Goal: Information Seeking & Learning: Learn about a topic

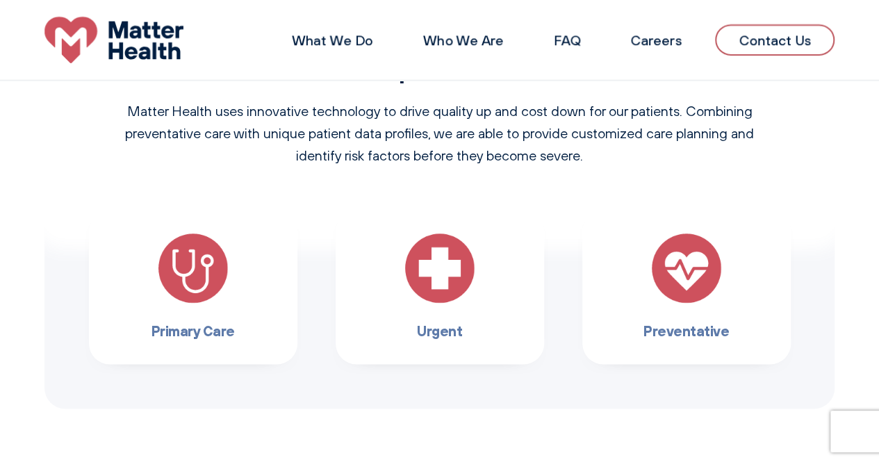
scroll to position [832, 0]
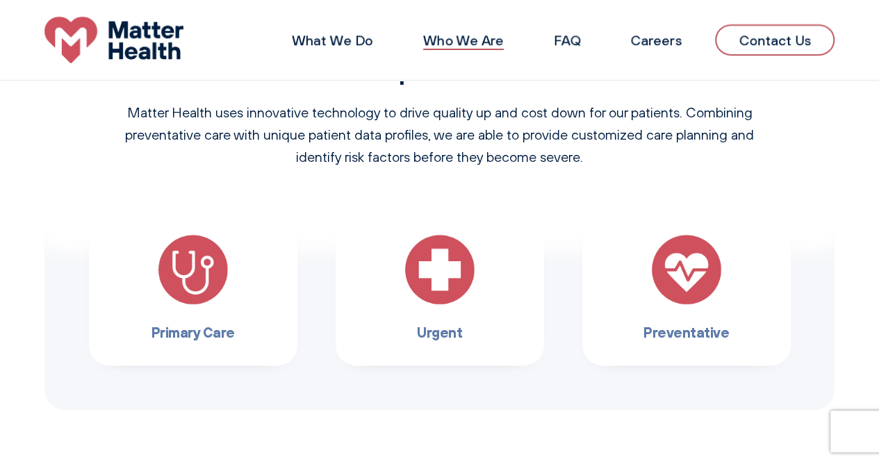
click at [488, 31] on link "Who We Are" at bounding box center [463, 39] width 81 height 17
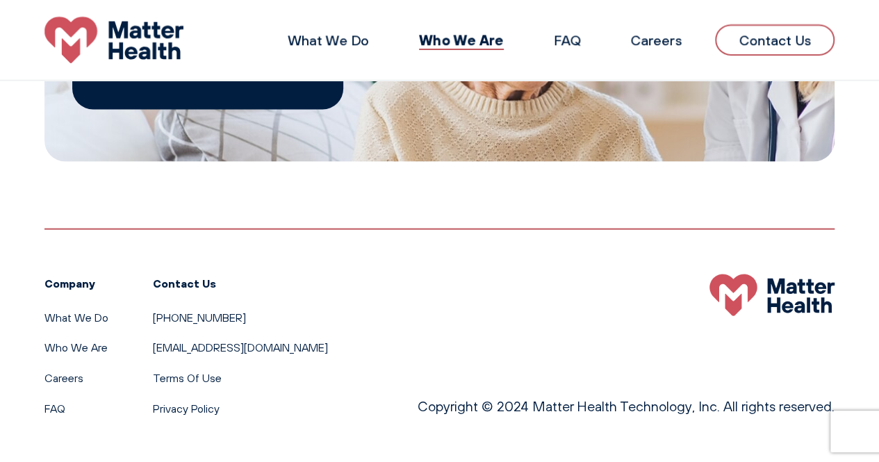
scroll to position [1371, 0]
click at [580, 42] on link "FAQ" at bounding box center [567, 39] width 26 height 17
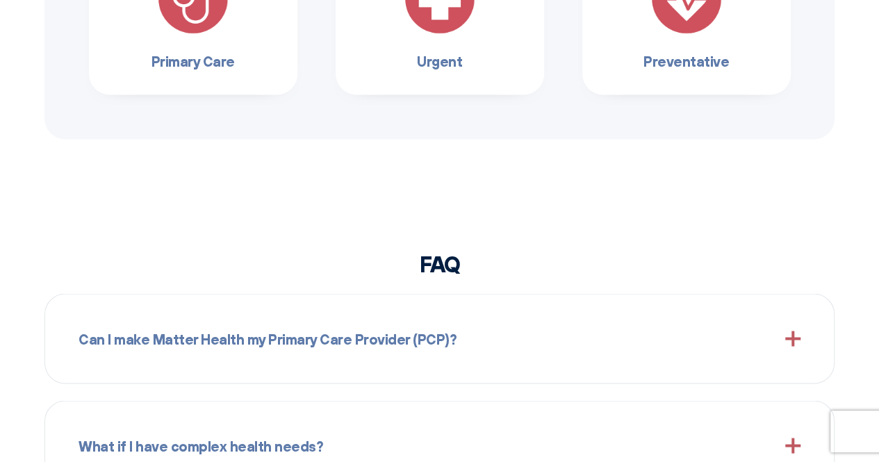
scroll to position [1287, 0]
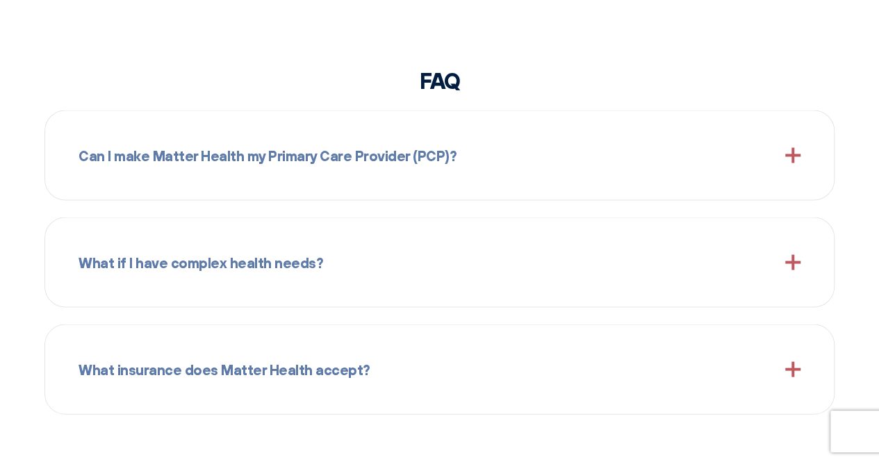
click at [512, 150] on div "Can I make Matter Health my Primary Care Provider (PCP)?" at bounding box center [440, 155] width 722 height 56
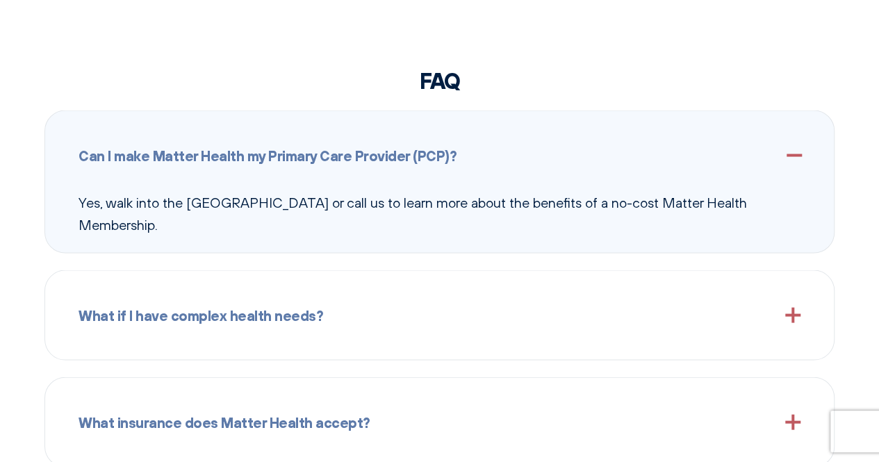
click at [512, 150] on div "Can I make Matter Health my Primary Care Provider (PCP)?" at bounding box center [440, 155] width 722 height 56
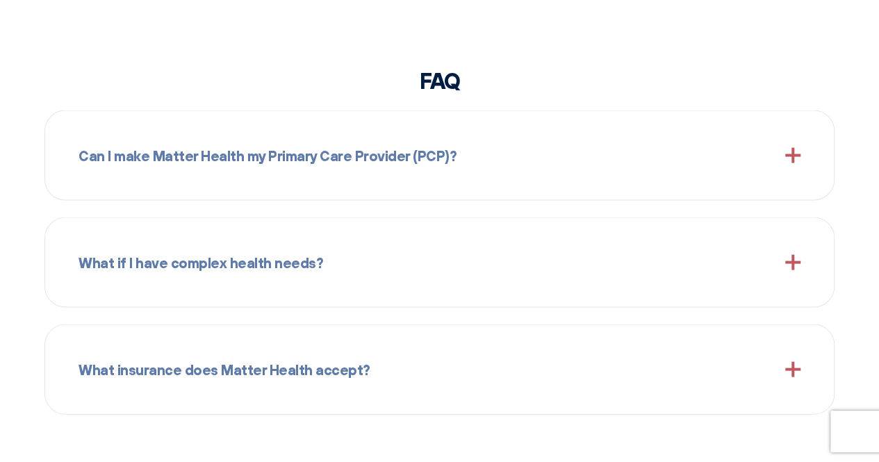
click at [456, 264] on div "What if I have complex health needs?" at bounding box center [440, 262] width 722 height 56
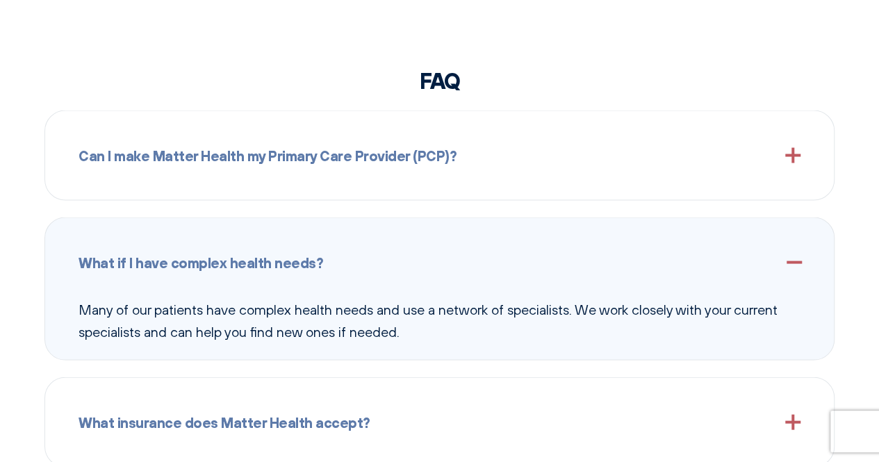
click at [456, 264] on div "What if I have complex health needs?" at bounding box center [440, 262] width 722 height 56
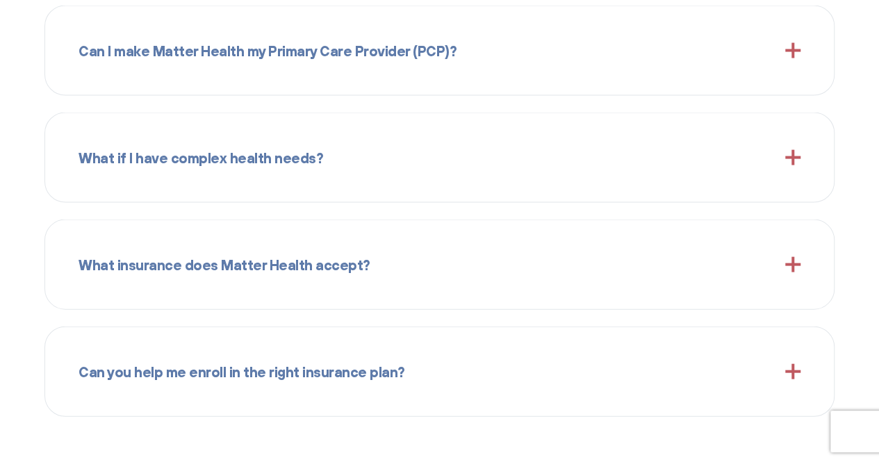
scroll to position [1392, 0]
click at [433, 264] on div "What insurance does Matter Health accept?" at bounding box center [440, 264] width 722 height 56
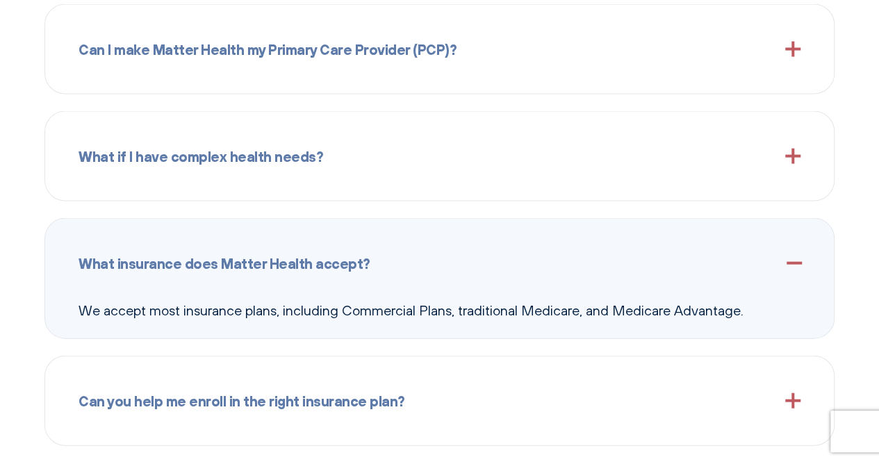
click at [433, 264] on div "What insurance does Matter Health accept?" at bounding box center [440, 264] width 722 height 56
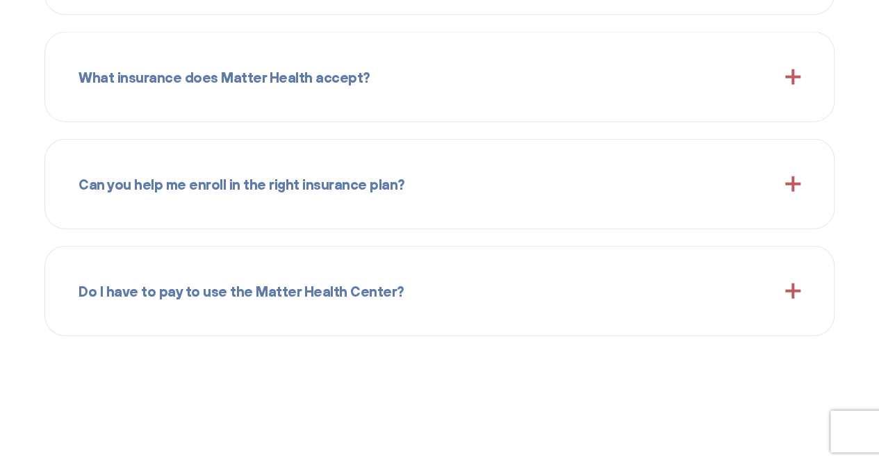
scroll to position [1591, 0]
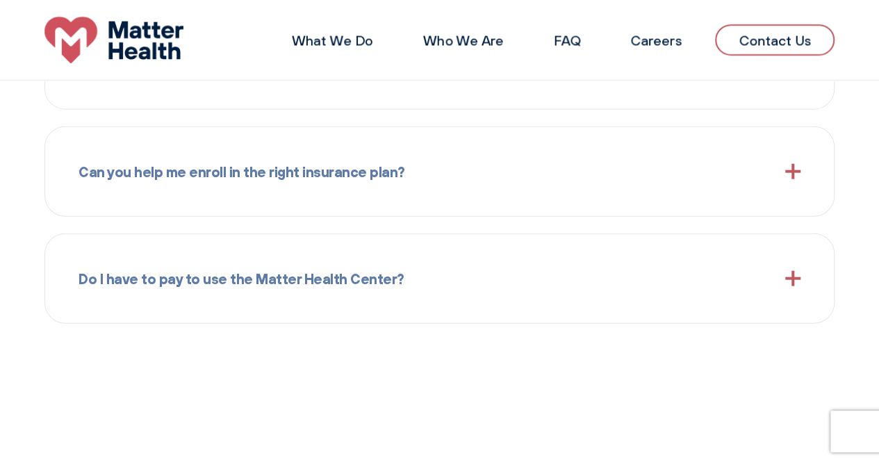
click at [450, 199] on div "Can you help me enroll in the right insurance plan? Yes. We understand insuranc…" at bounding box center [439, 171] width 790 height 90
click at [421, 176] on div "Can you help me enroll in the right insurance plan?" at bounding box center [440, 172] width 722 height 56
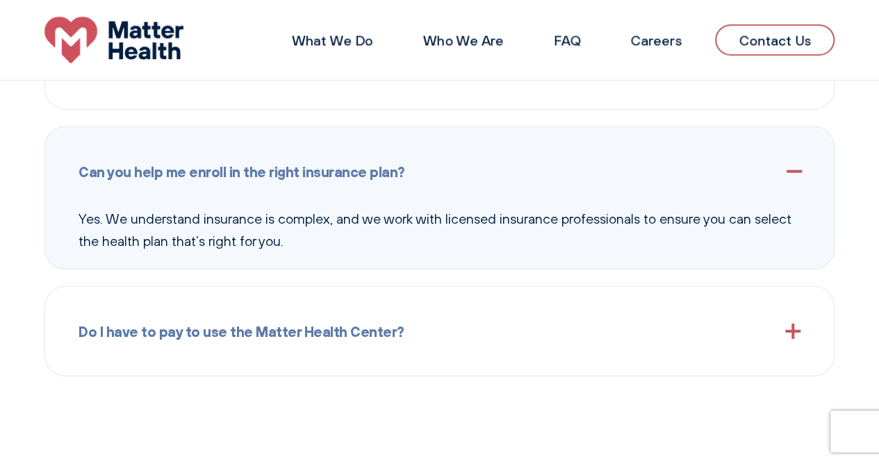
click at [421, 176] on div "Can you help me enroll in the right insurance plan?" at bounding box center [440, 172] width 722 height 56
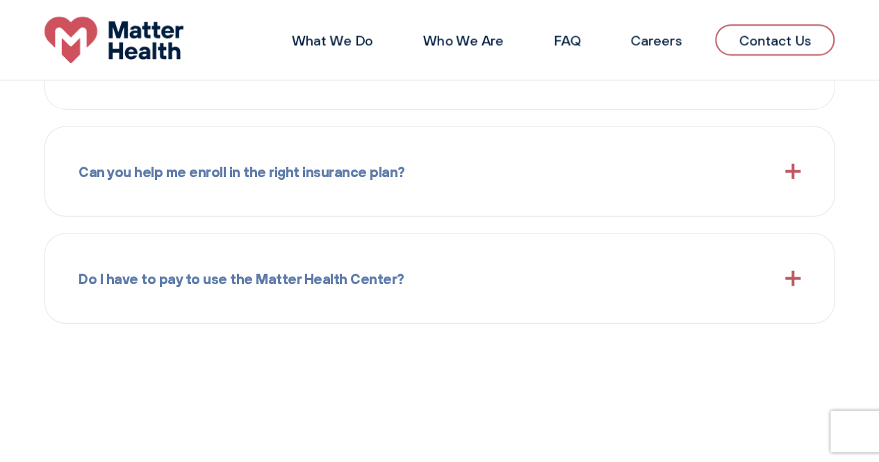
click at [396, 266] on div "Do I have to pay to use the Matter Health Center?" at bounding box center [440, 279] width 722 height 56
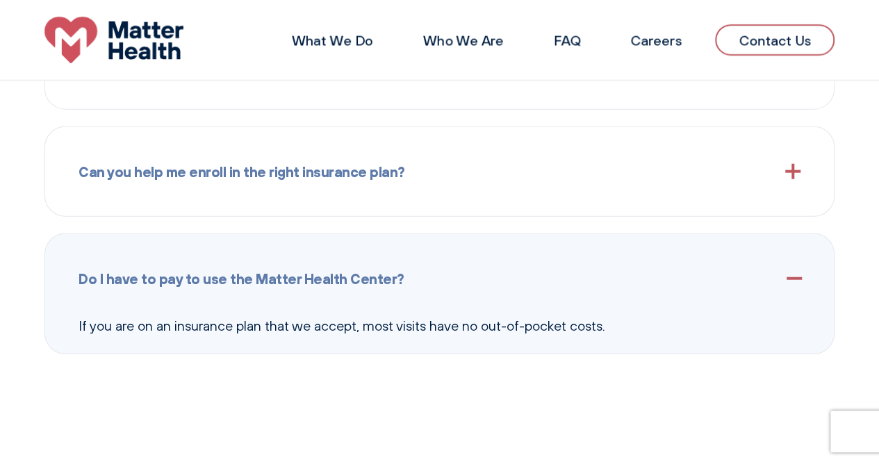
click at [472, 254] on div "Do I have to pay to use the Matter Health Center?" at bounding box center [440, 279] width 722 height 56
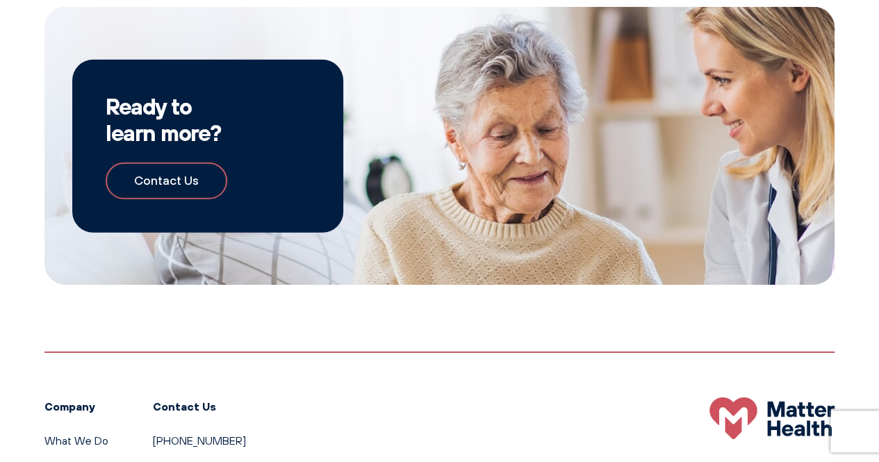
scroll to position [2178, 0]
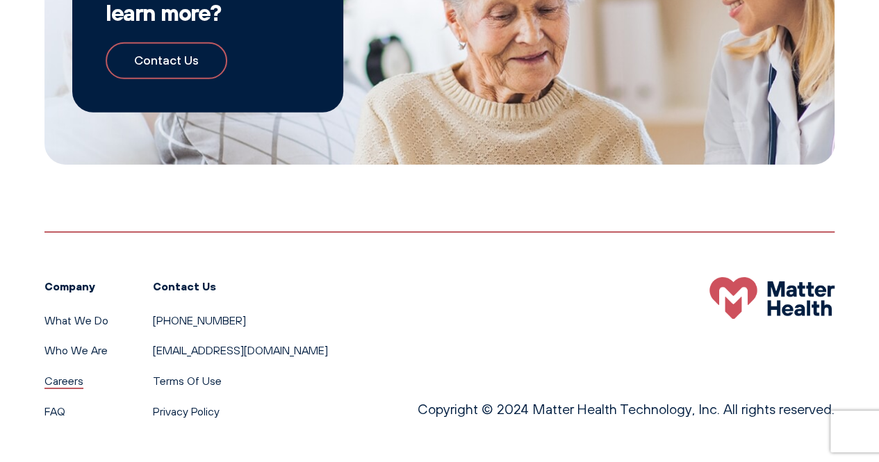
click at [68, 381] on link "Careers" at bounding box center [63, 381] width 39 height 14
